Goal: Information Seeking & Learning: Learn about a topic

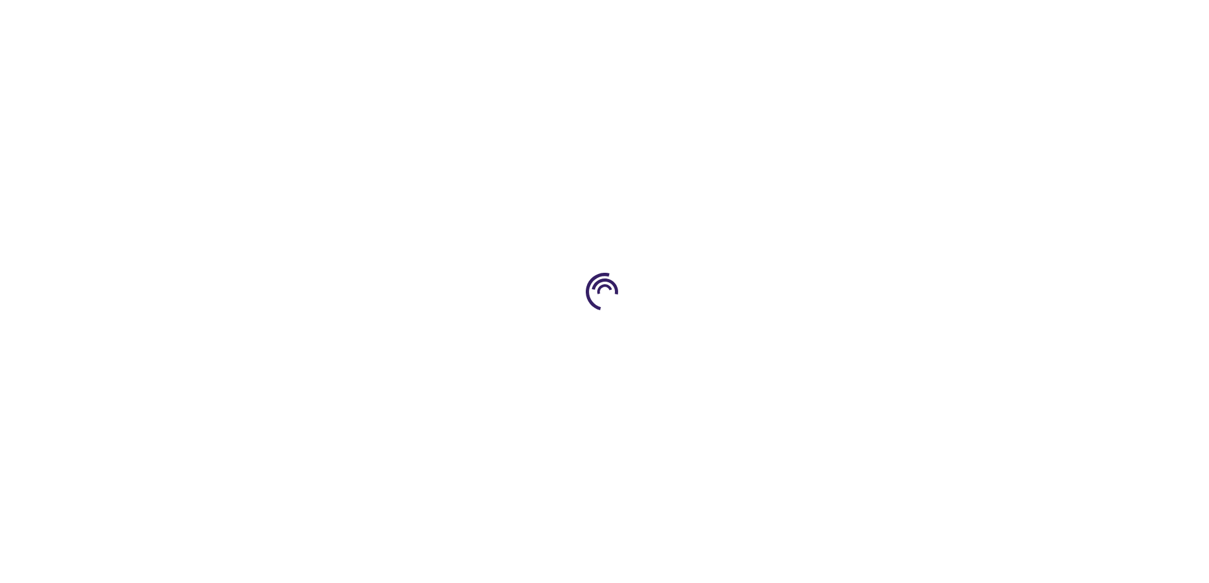
type input "0"
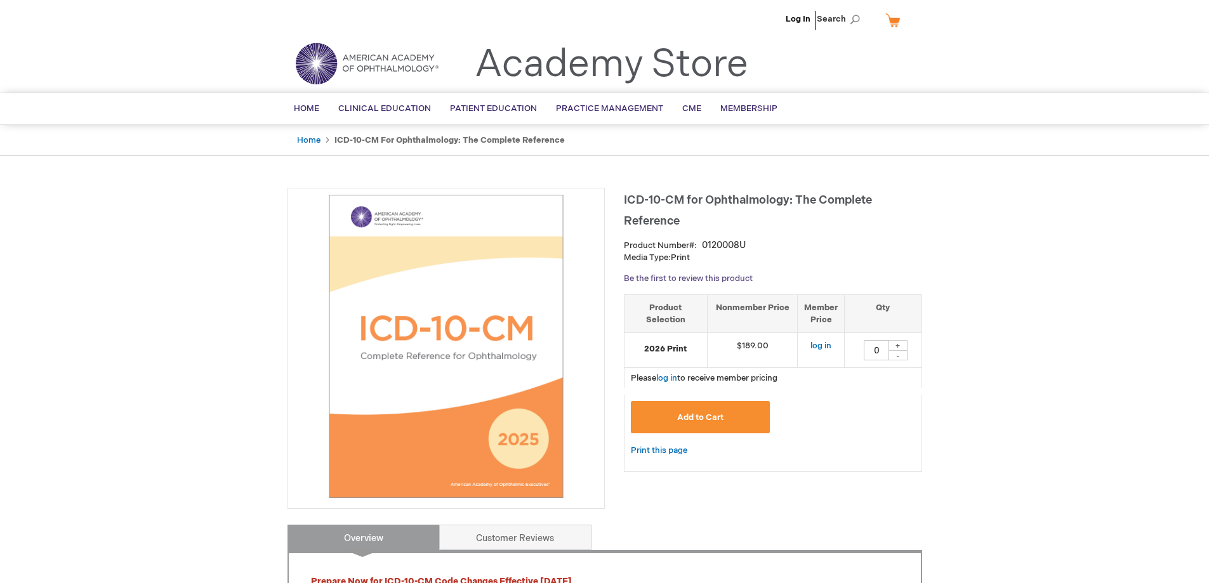
click at [717, 274] on link "Be the first to review this product" at bounding box center [688, 279] width 129 height 10
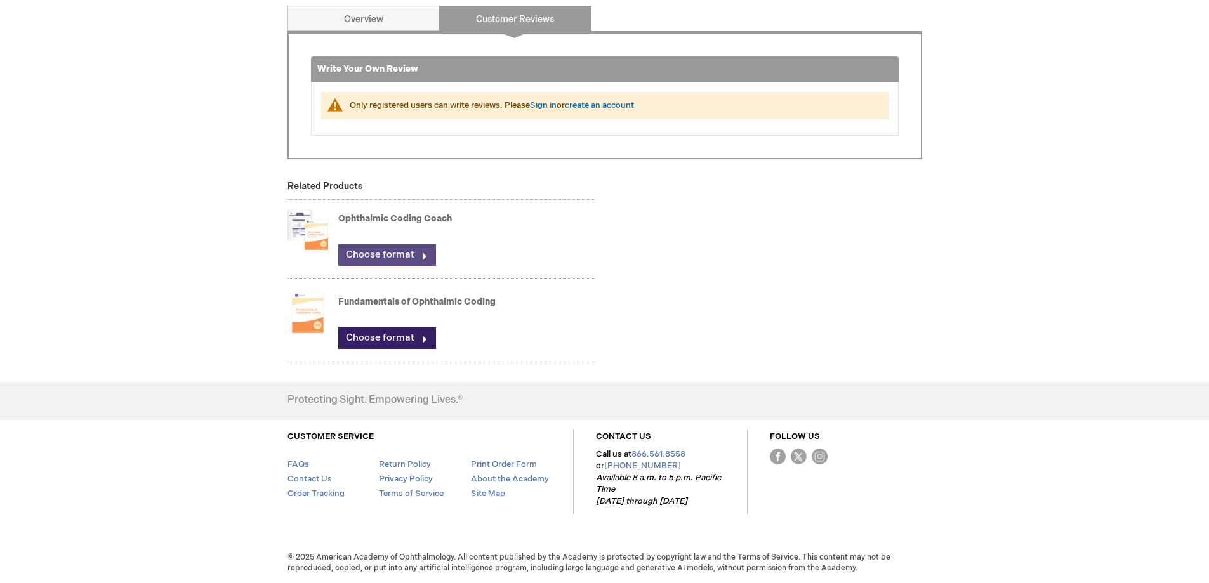
click at [414, 254] on link "Choose format" at bounding box center [387, 255] width 98 height 22
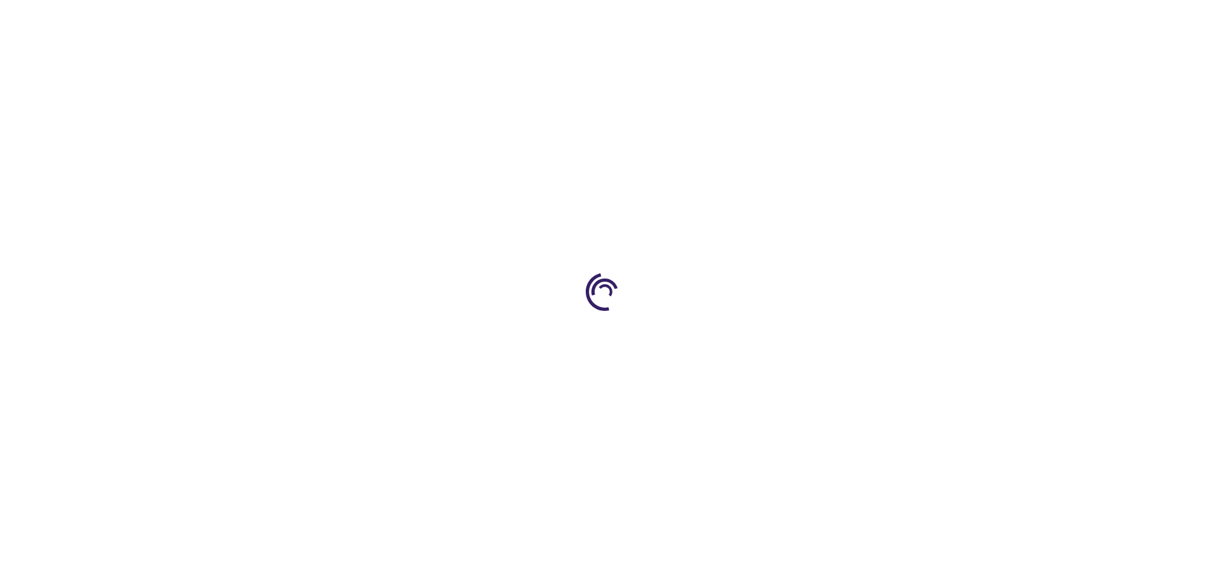
type input "0"
